Goal: Task Accomplishment & Management: Complete application form

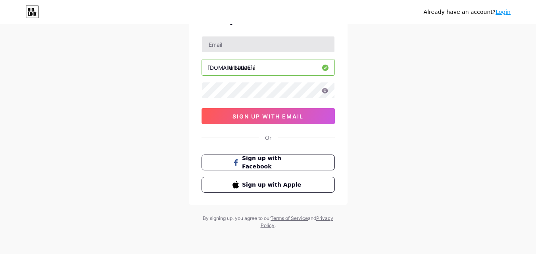
scroll to position [49, 0]
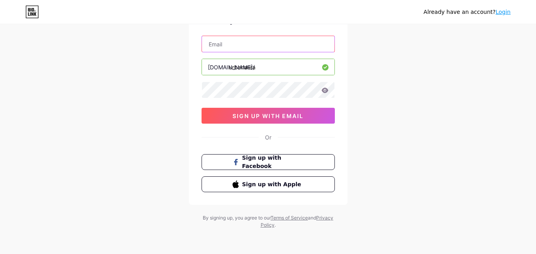
click at [244, 45] on input "text" at bounding box center [268, 44] width 133 height 16
type input "[EMAIL_ADDRESS][DOMAIN_NAME]"
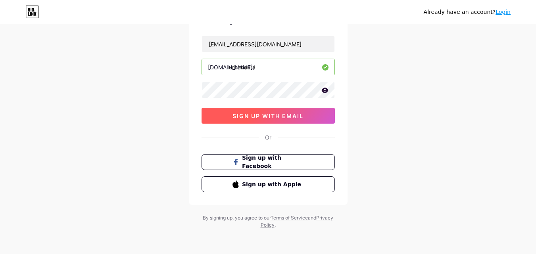
click at [260, 121] on button "sign up with email" at bounding box center [268, 116] width 133 height 16
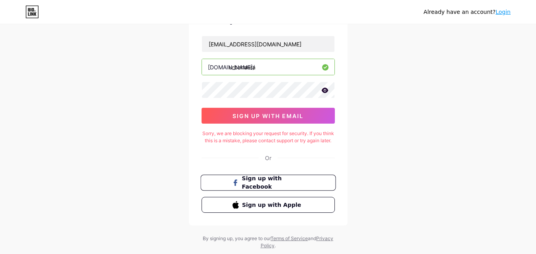
click at [263, 185] on button "Sign up with Facebook" at bounding box center [267, 183] width 135 height 16
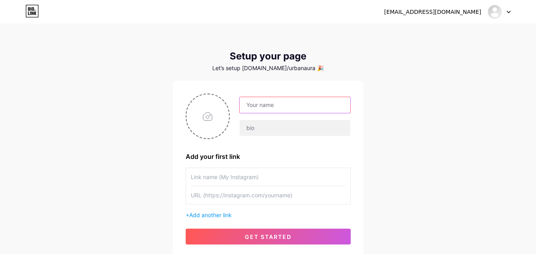
click at [277, 102] on input "text" at bounding box center [295, 105] width 110 height 16
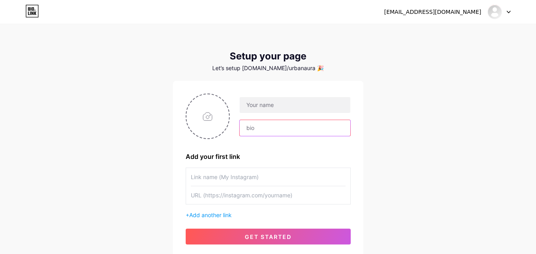
click at [255, 125] on input "text" at bounding box center [295, 128] width 110 height 16
drag, startPoint x: 309, startPoint y: 134, endPoint x: 278, endPoint y: 37, distance: 102.1
click at [278, 37] on div "[EMAIL_ADDRESS][DOMAIN_NAME] Dashboard Logout Setup your page Let’s setup [DOMA…" at bounding box center [268, 141] width 536 height 283
